Goal: Task Accomplishment & Management: Complete application form

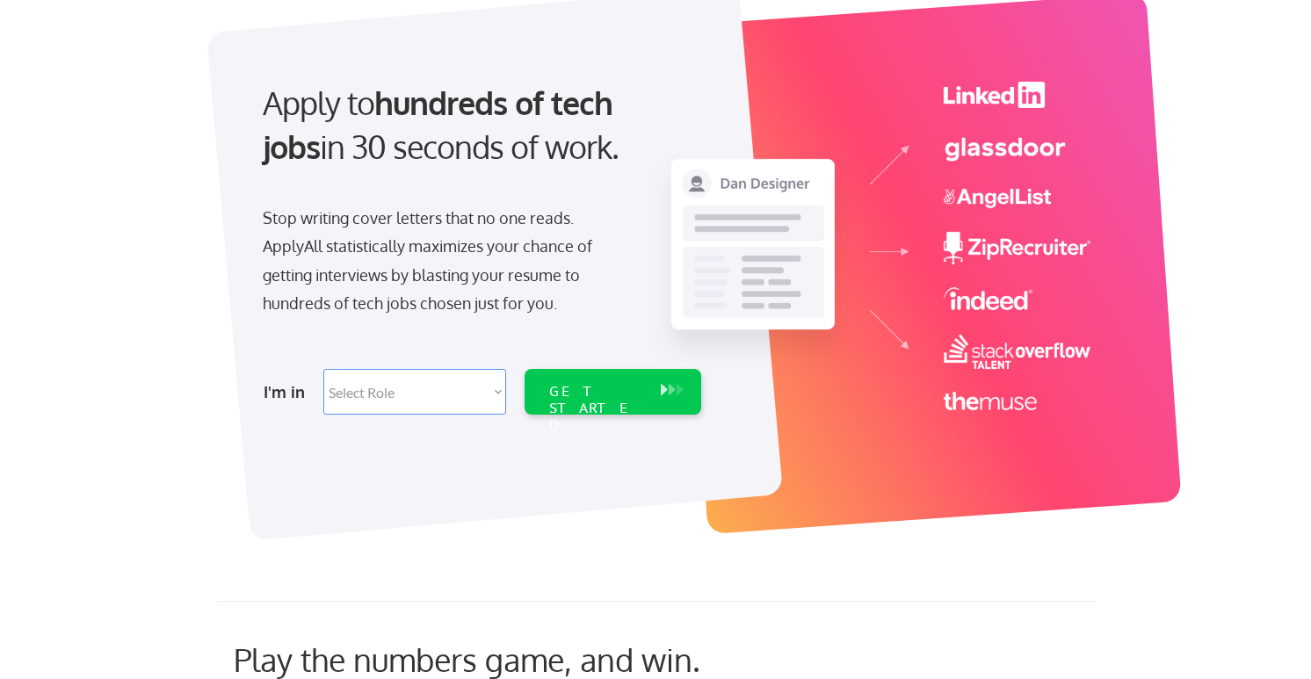
scroll to position [295, 0]
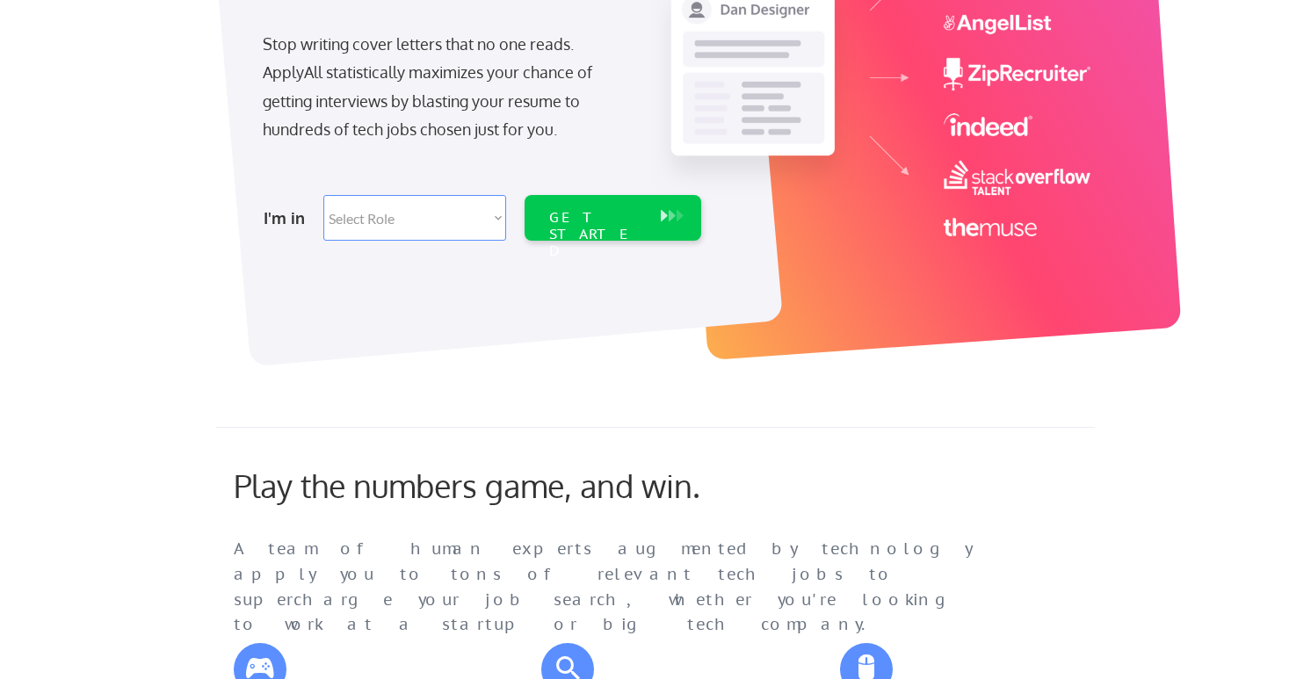
click at [378, 221] on select "Select Role Software Engineering Product Management Customer Success Sales UI/U…" at bounding box center [414, 218] width 183 height 46
select select ""sales""
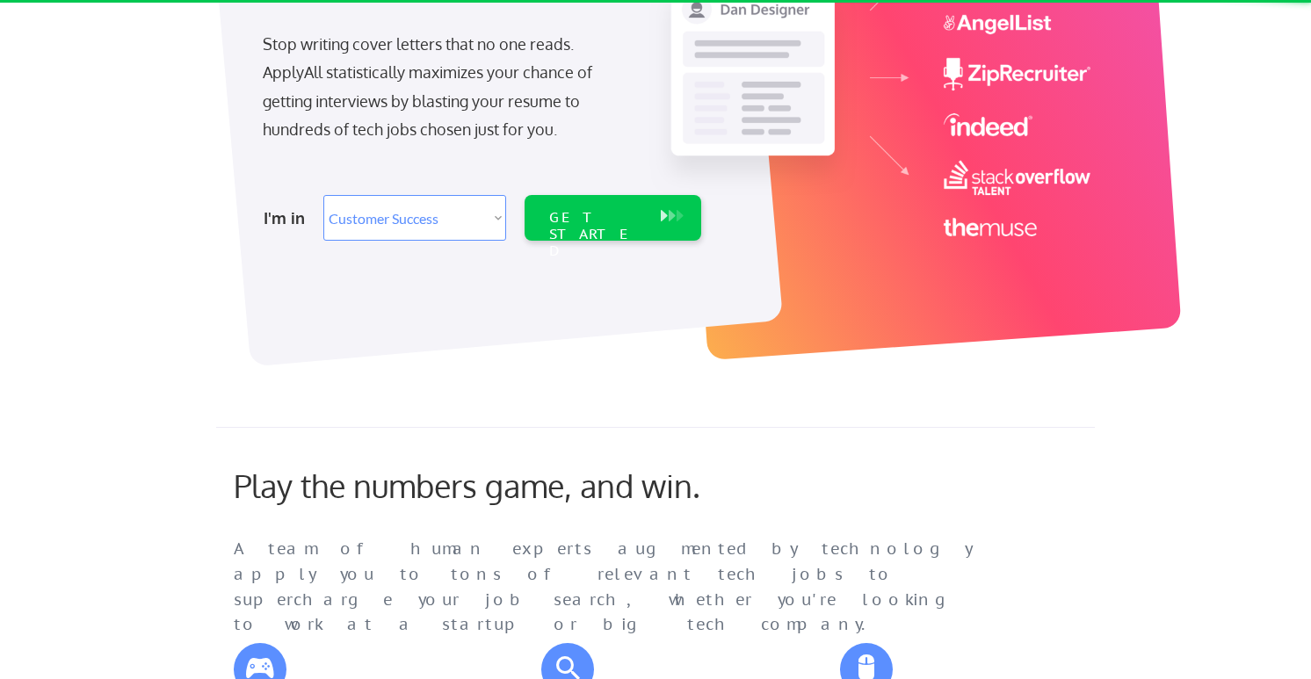
click at [481, 223] on select "Select Role Software Engineering Product Management Customer Success Sales UI/U…" at bounding box center [414, 218] width 183 height 46
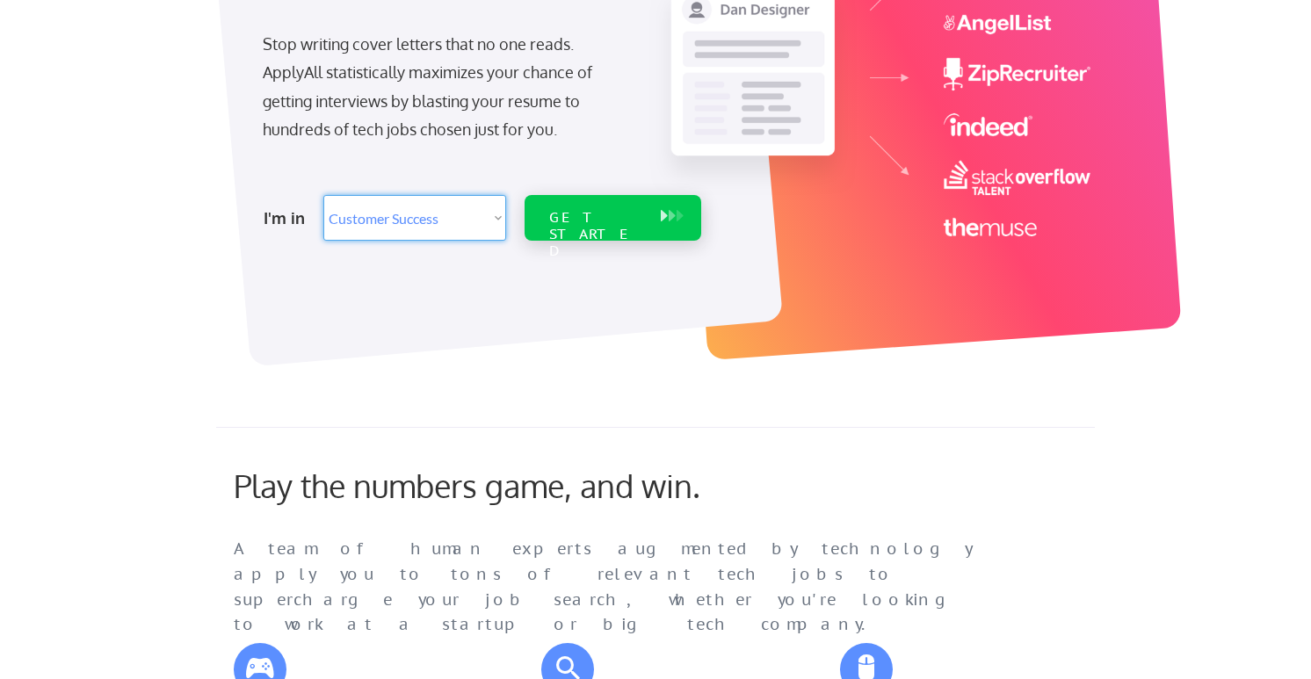
click at [578, 234] on div "GET STARTED" at bounding box center [596, 218] width 112 height 46
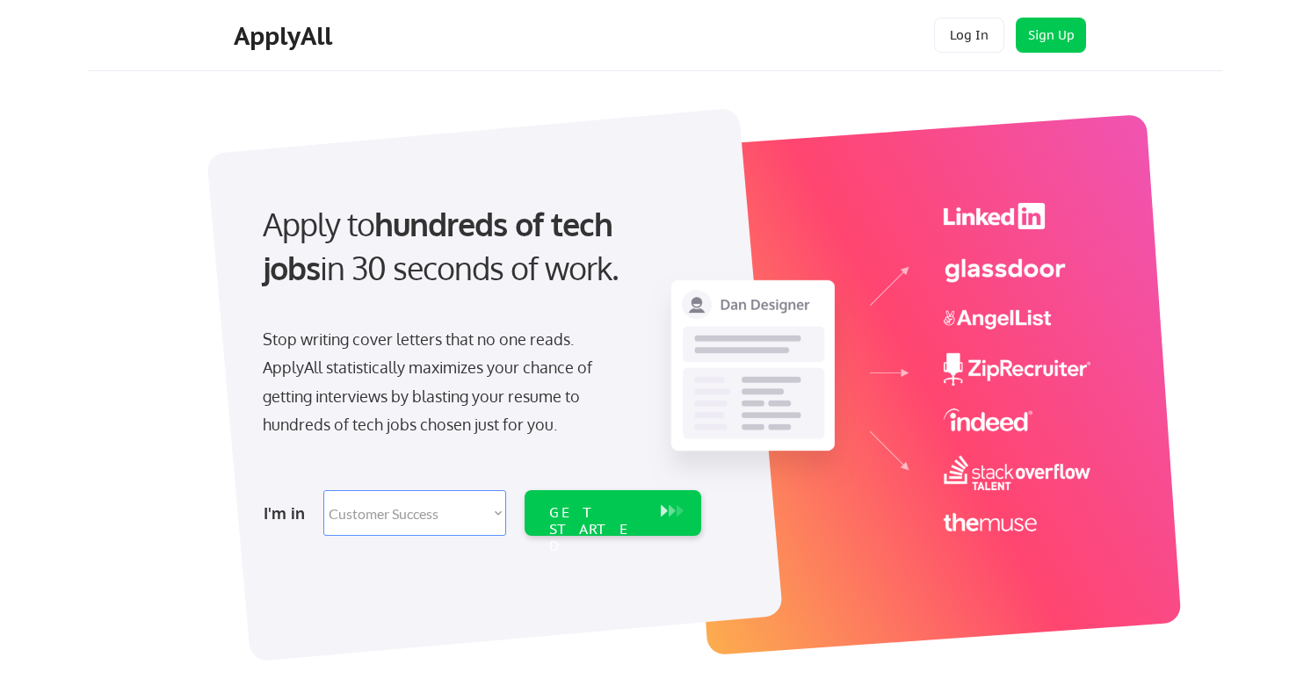
select select ""sales""
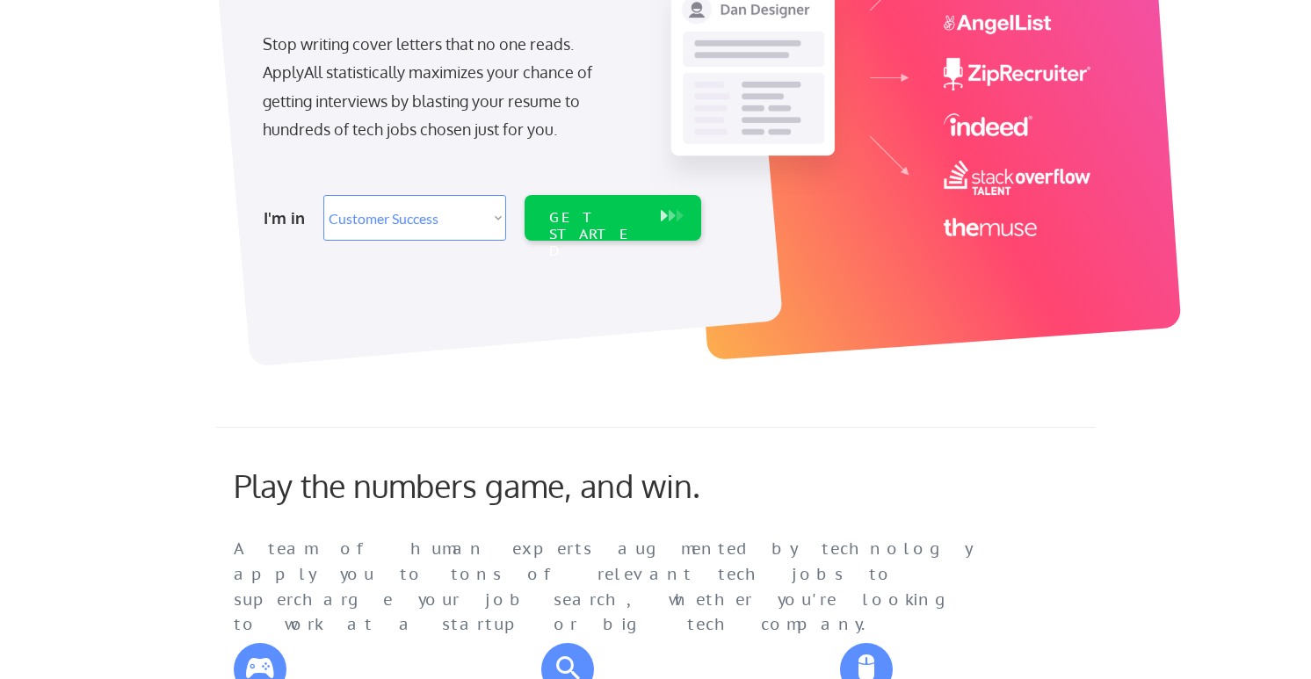
click at [397, 199] on select "Select Role Software Engineering Product Management Customer Success Sales UI/U…" at bounding box center [414, 218] width 183 height 46
